Goal: Navigation & Orientation: Find specific page/section

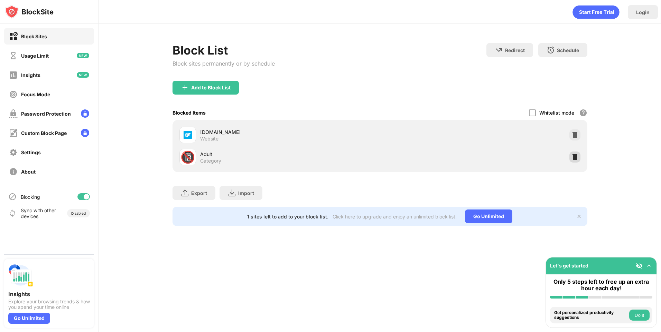
click at [575, 156] on img at bounding box center [574, 157] width 7 height 7
